Goal: Browse casually

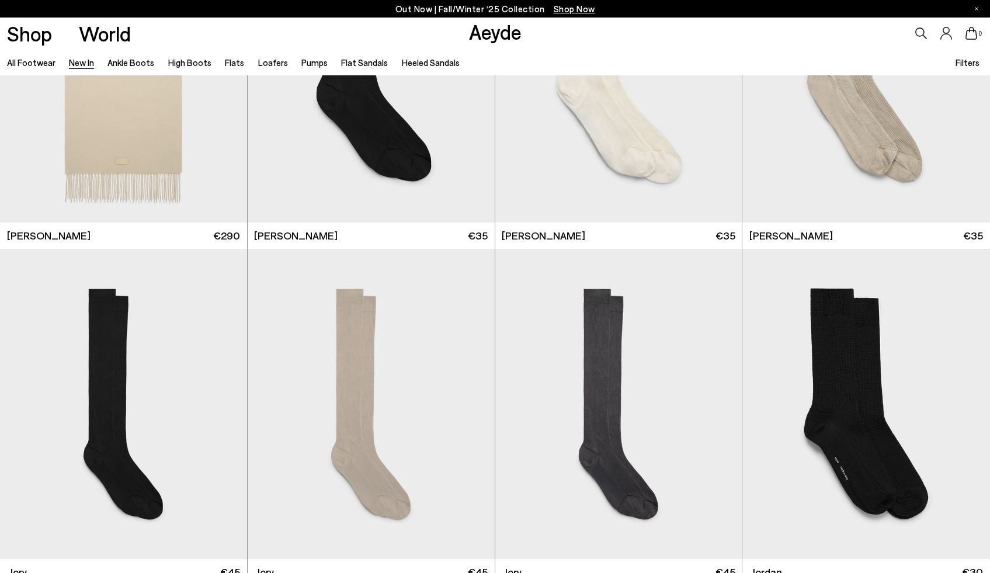
scroll to position [8920, 0]
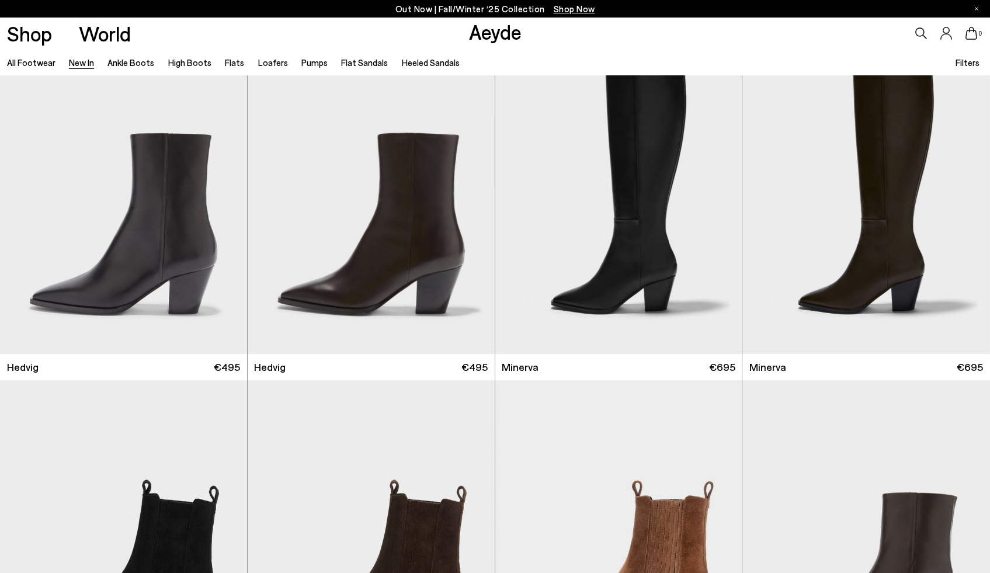
scroll to position [8920, 0]
